Goal: Information Seeking & Learning: Learn about a topic

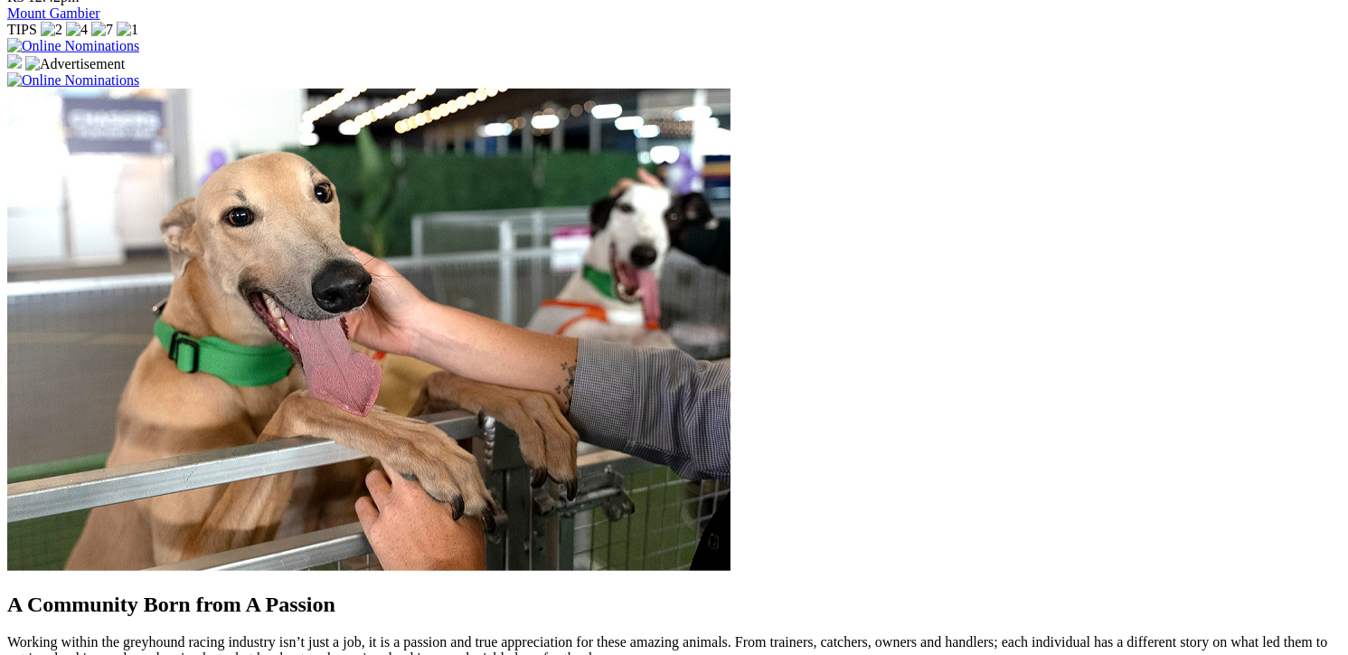
scroll to position [1627, 0]
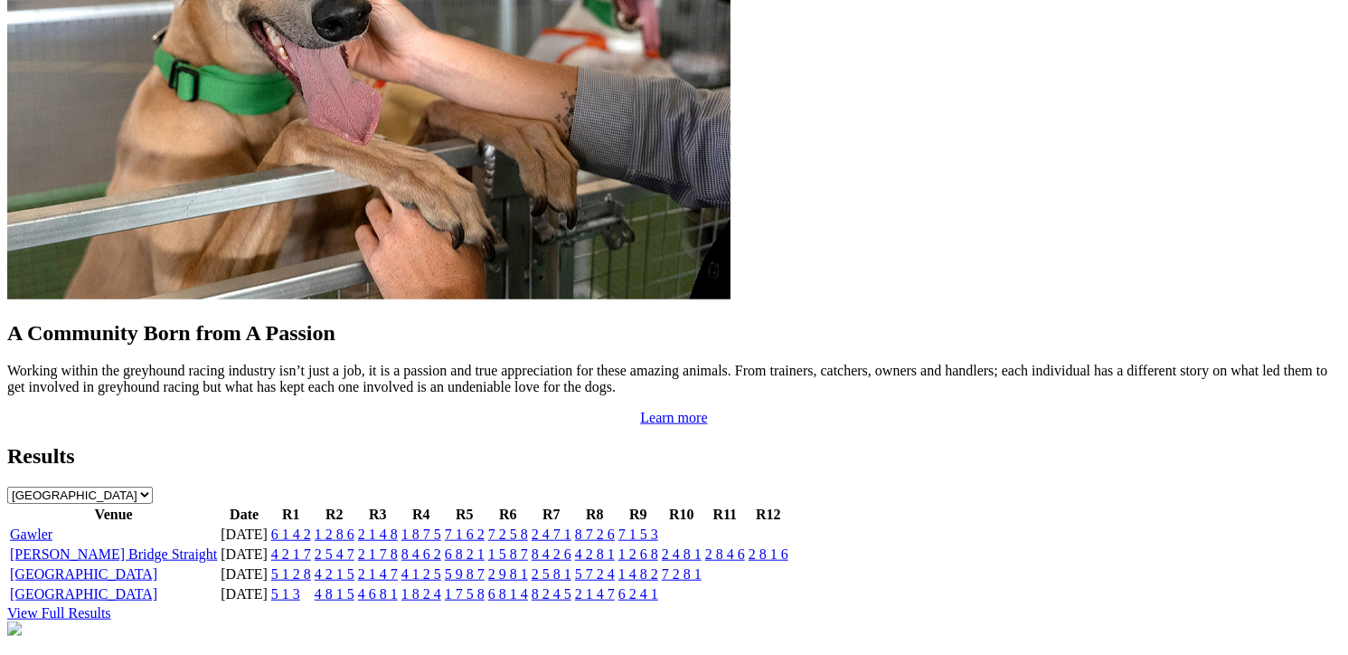
click at [111, 605] on link "View Full Results" at bounding box center [59, 612] width 104 height 15
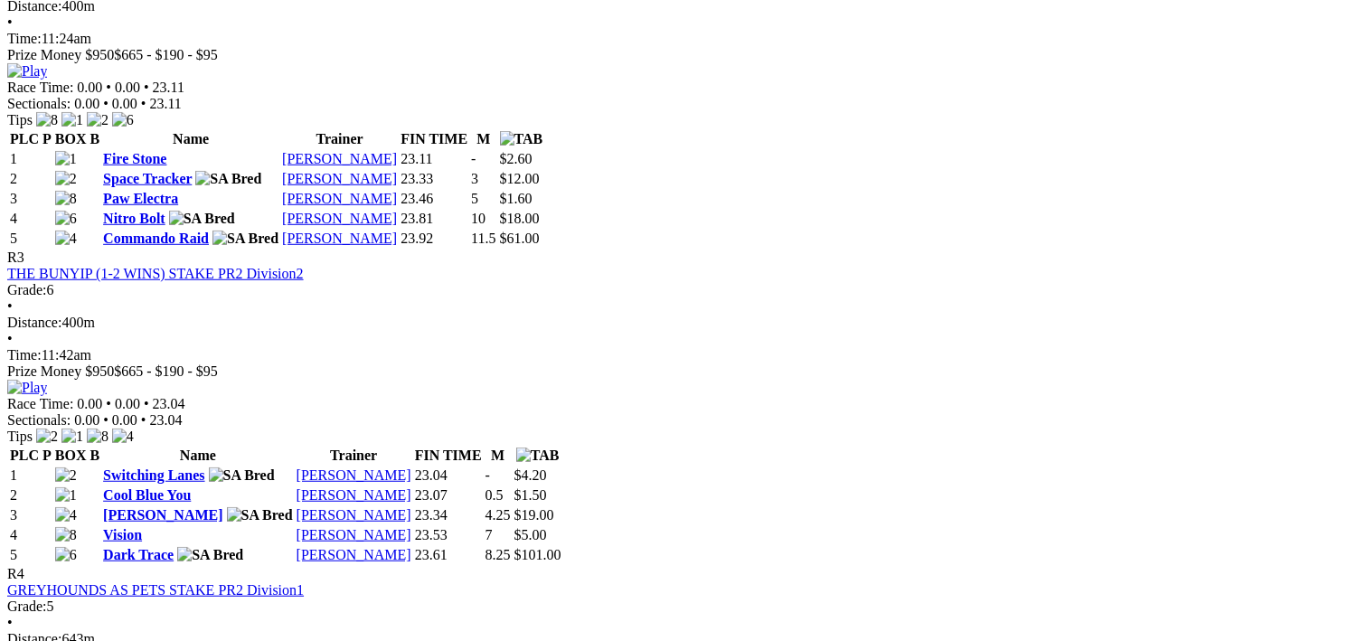
scroll to position [1175, 0]
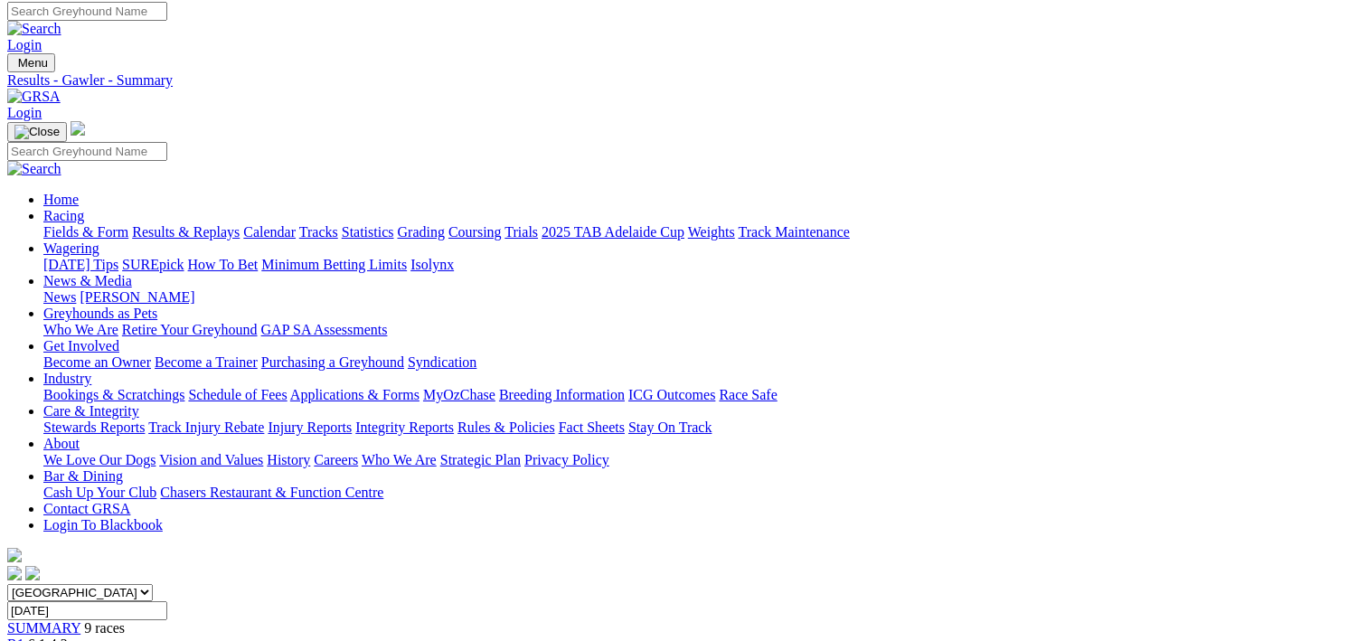
scroll to position [0, 0]
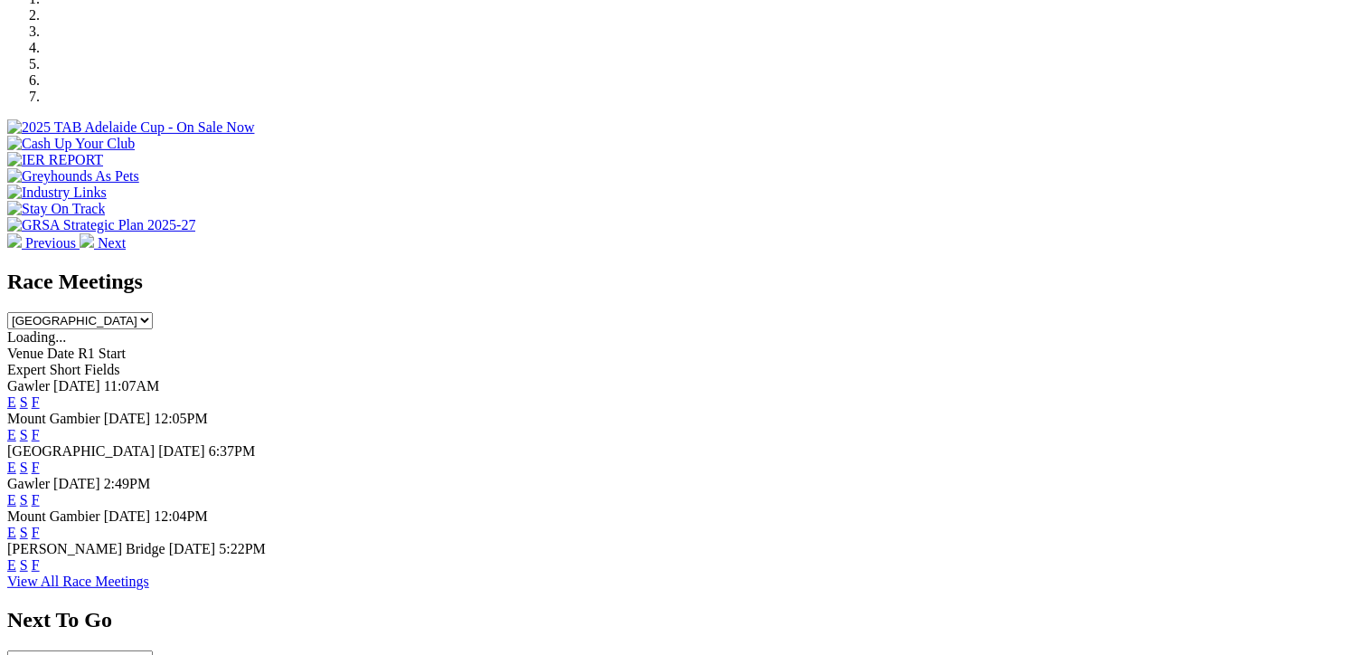
scroll to position [723, 0]
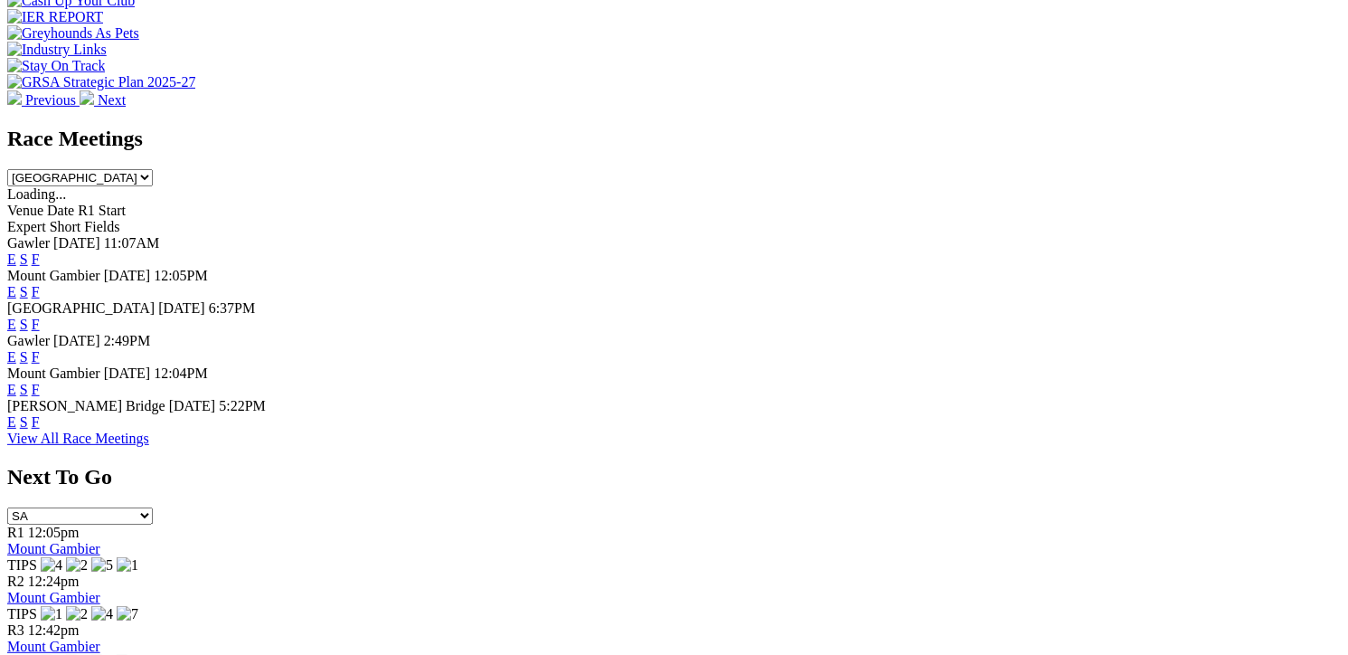
click at [40, 420] on link "F" at bounding box center [36, 421] width 8 height 15
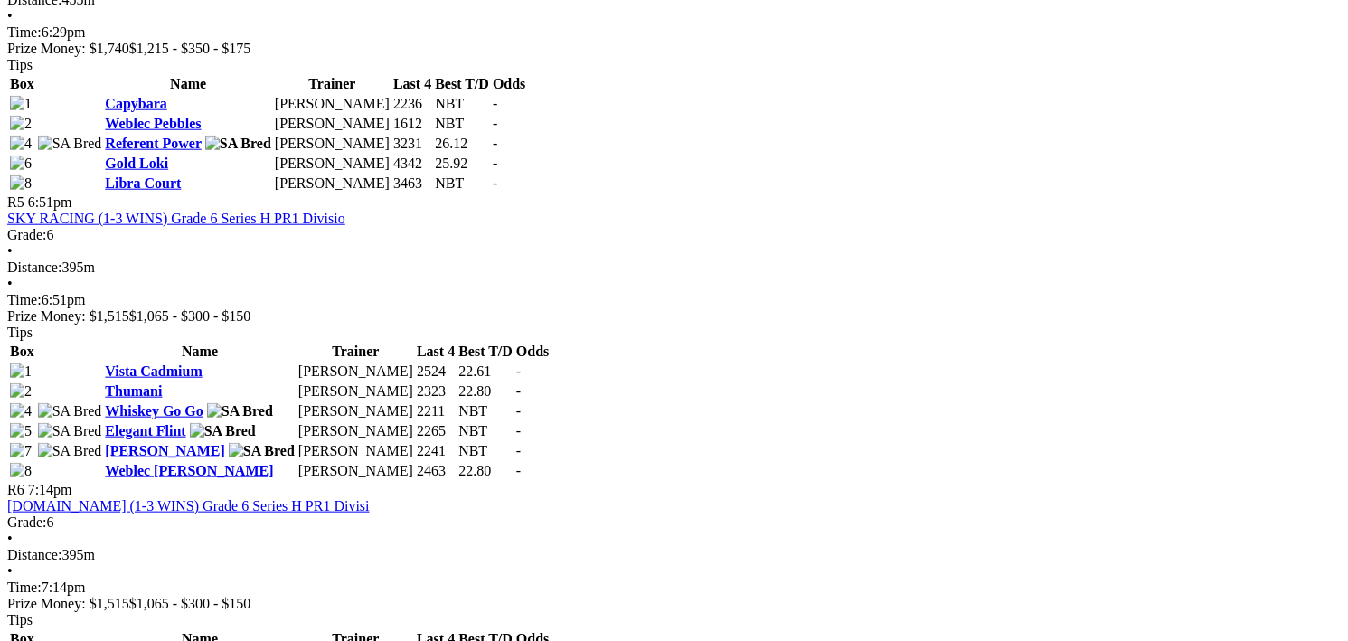
scroll to position [1898, 0]
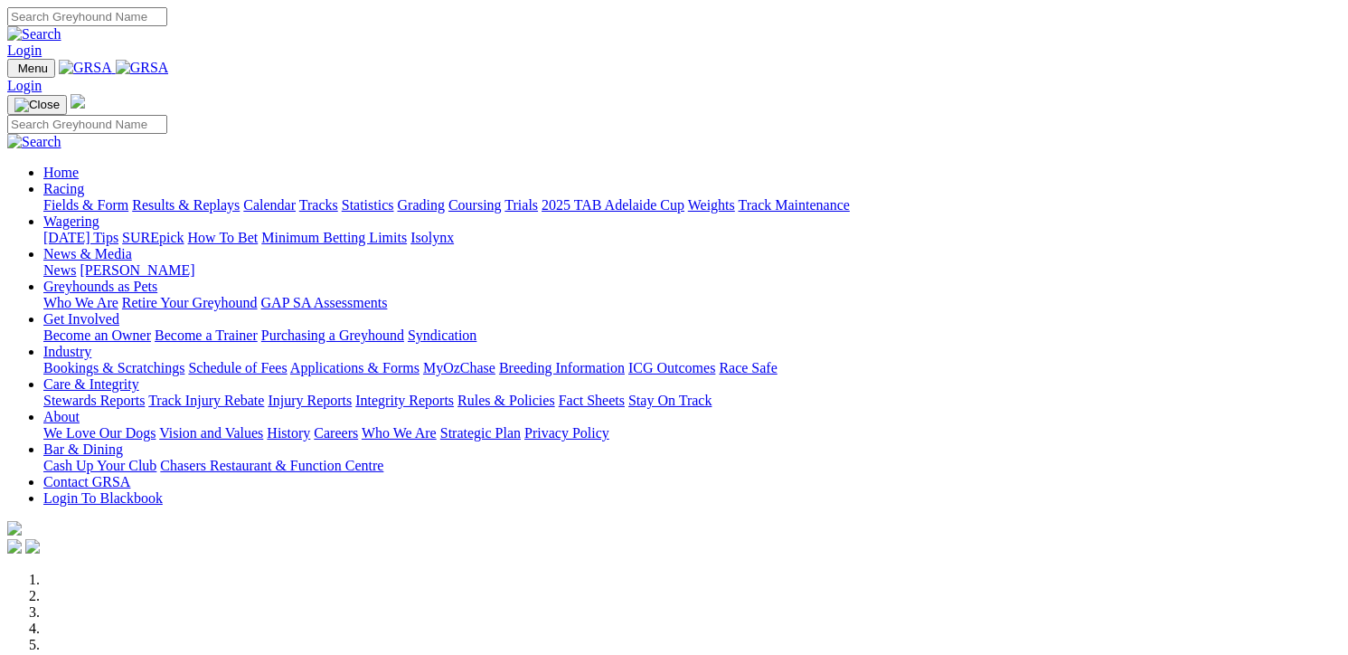
scroll to position [3533, 0]
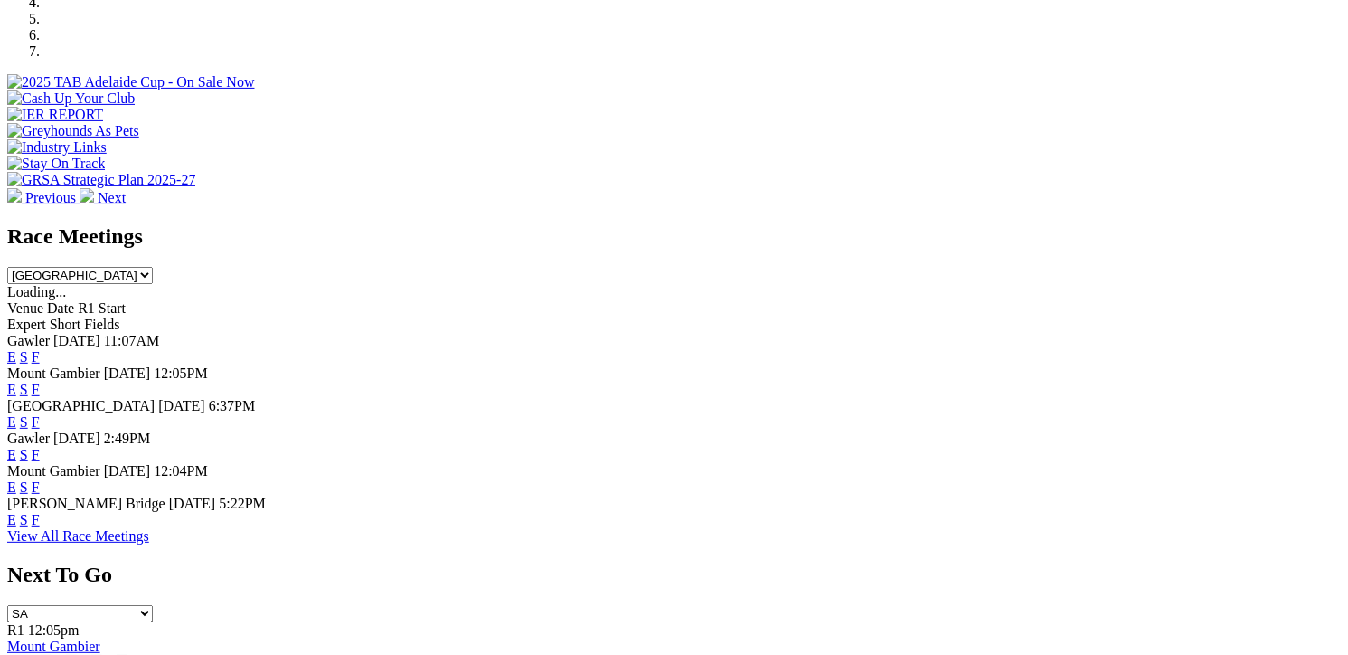
scroll to position [633, 0]
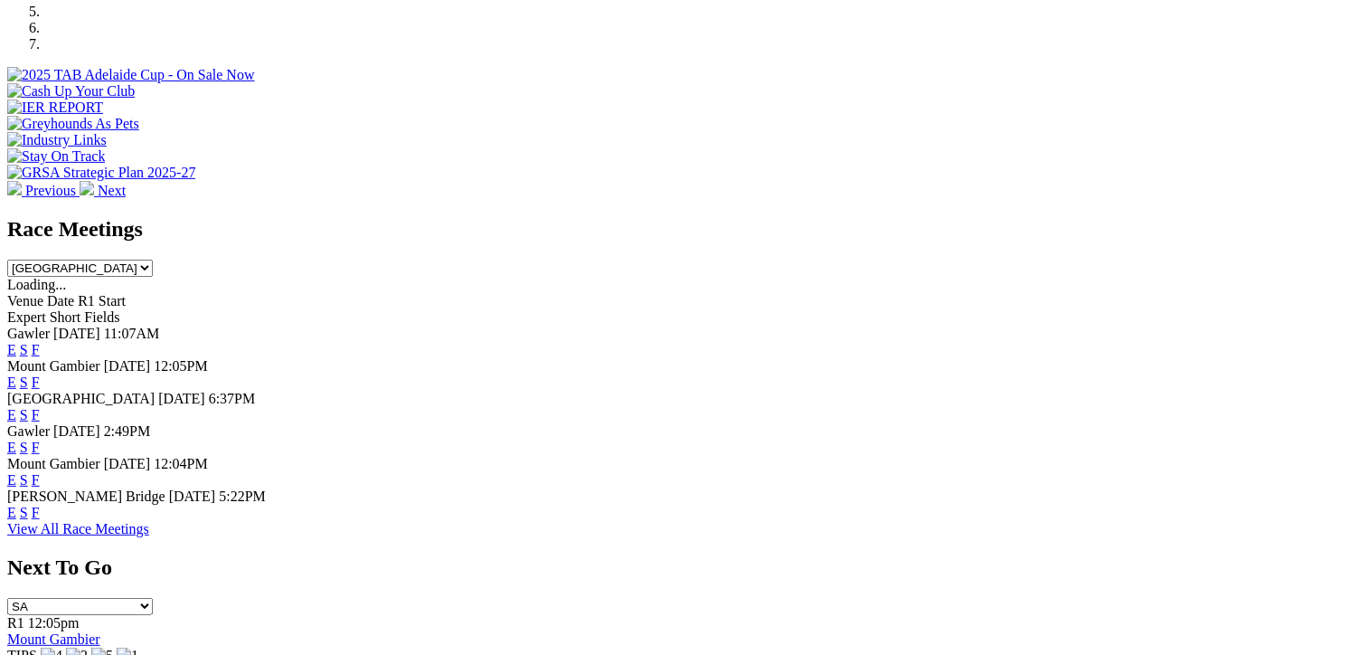
click at [40, 508] on link "F" at bounding box center [36, 511] width 8 height 15
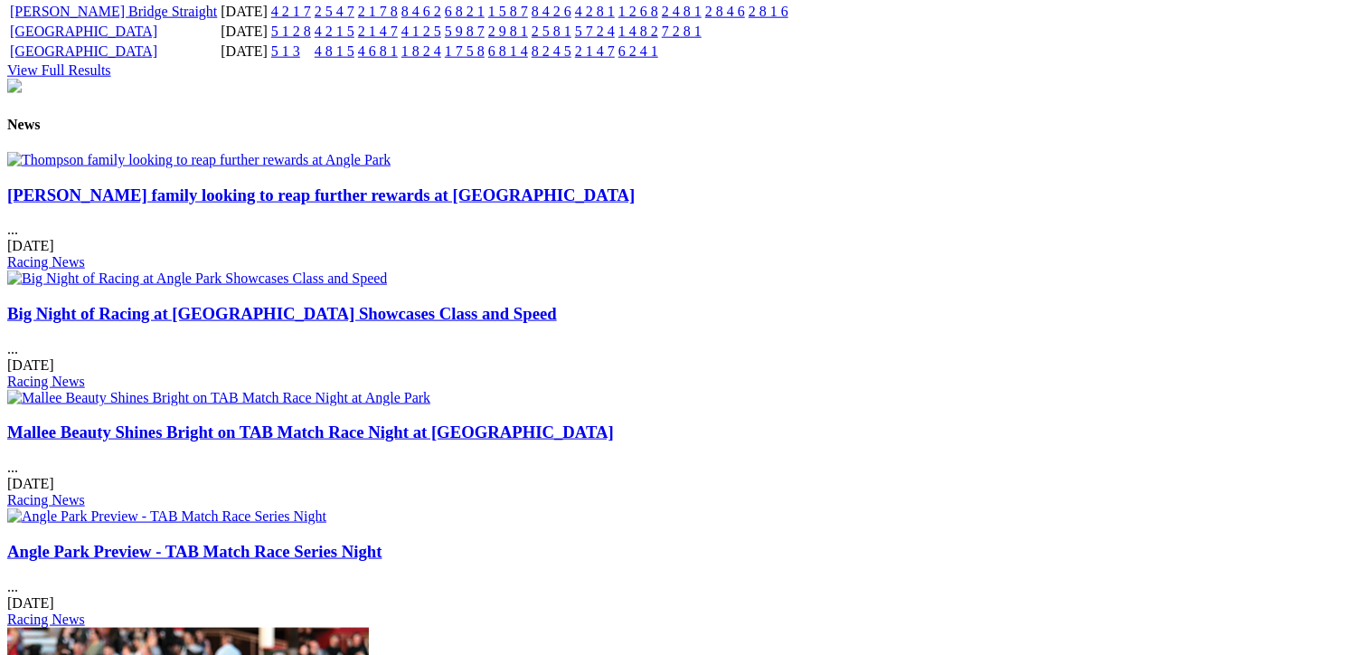
scroll to position [2079, 0]
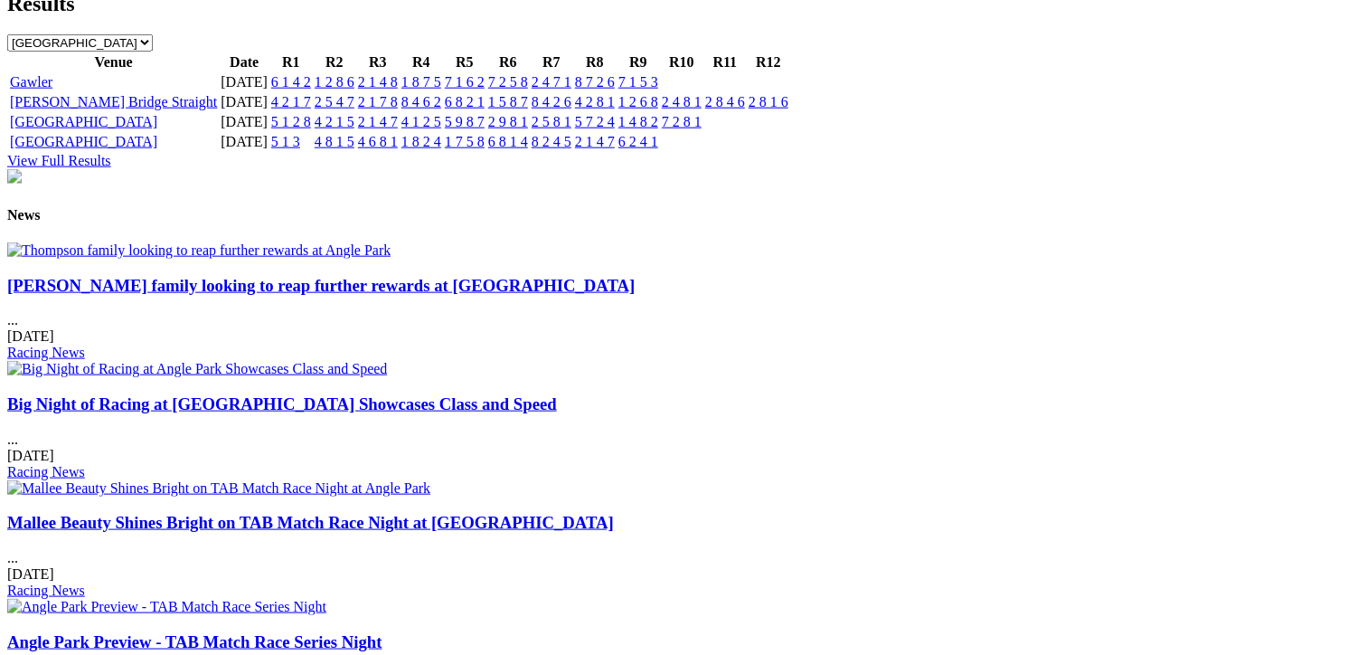
click at [176, 295] on link "[PERSON_NAME] family looking to reap further rewards at [GEOGRAPHIC_DATA]" at bounding box center [320, 285] width 627 height 19
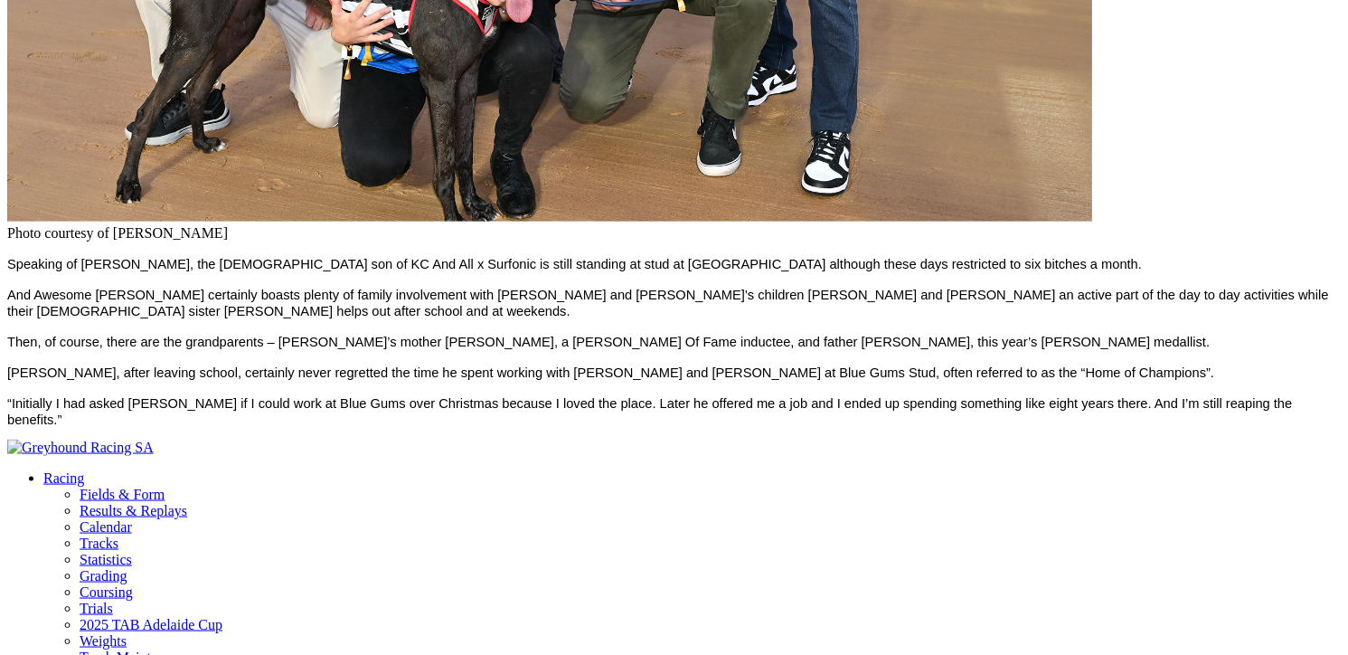
scroll to position [2350, 0]
